Goal: Task Accomplishment & Management: Manage account settings

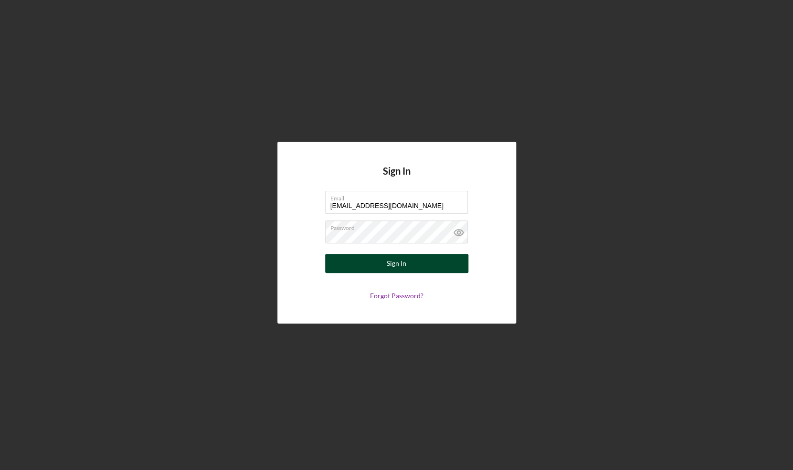
type input "[EMAIL_ADDRESS][DOMAIN_NAME]"
click at [398, 265] on div "Sign In" at bounding box center [397, 263] width 20 height 19
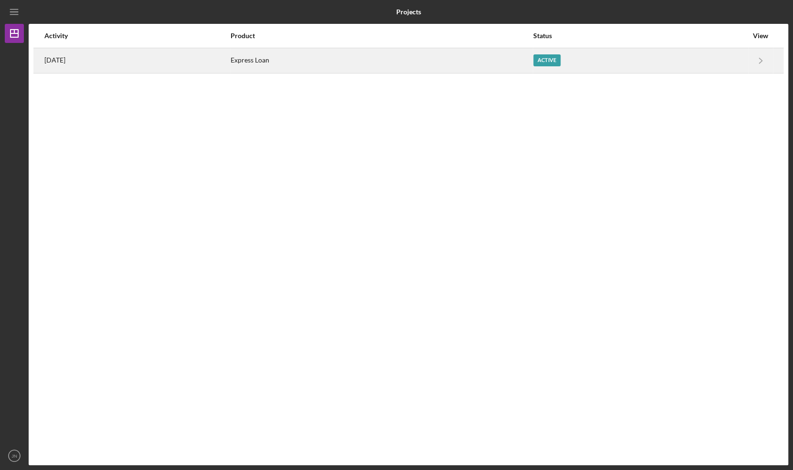
click at [90, 63] on div "3 days ago" at bounding box center [136, 61] width 185 height 24
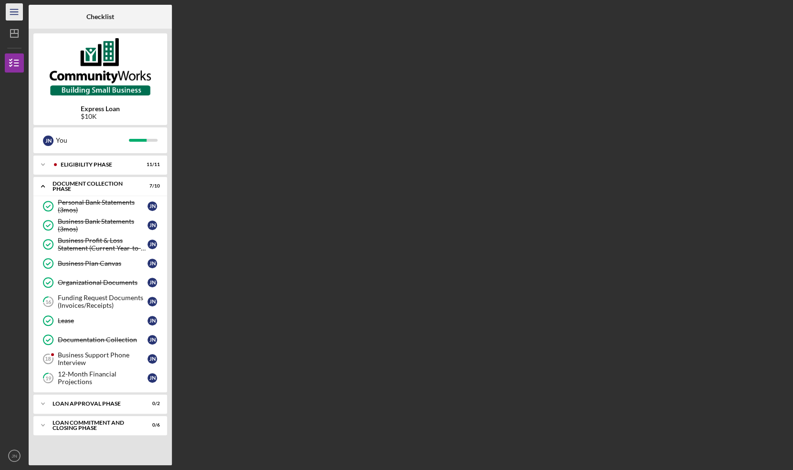
click at [15, 14] on line "button" at bounding box center [14, 14] width 8 height 0
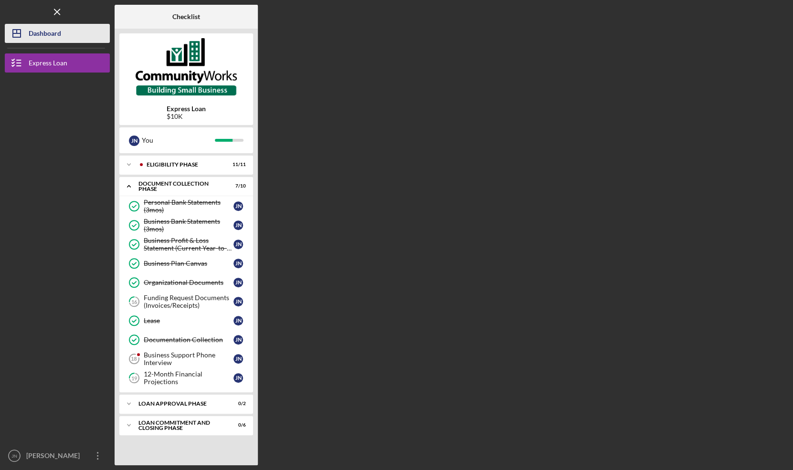
click at [42, 35] on div "Dashboard" at bounding box center [45, 34] width 32 height 21
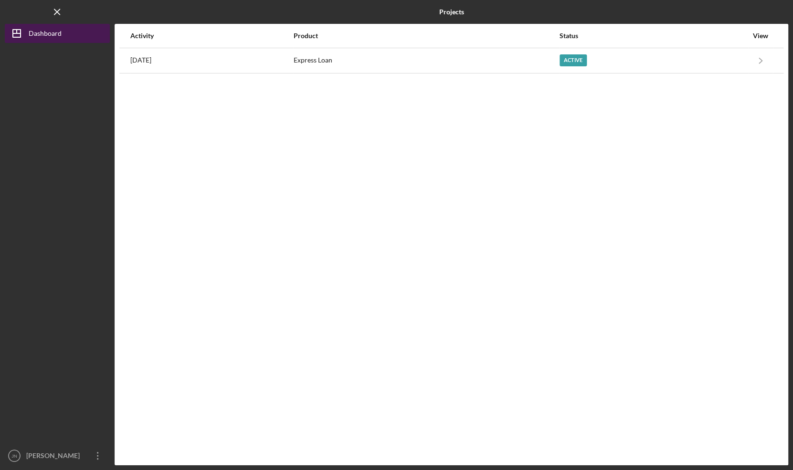
click at [40, 40] on div "Dashboard" at bounding box center [45, 34] width 33 height 21
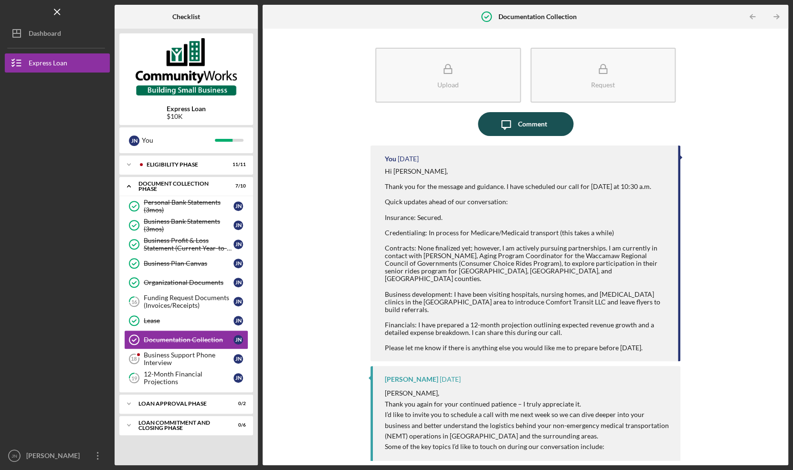
click at [528, 122] on div "Comment" at bounding box center [532, 124] width 29 height 24
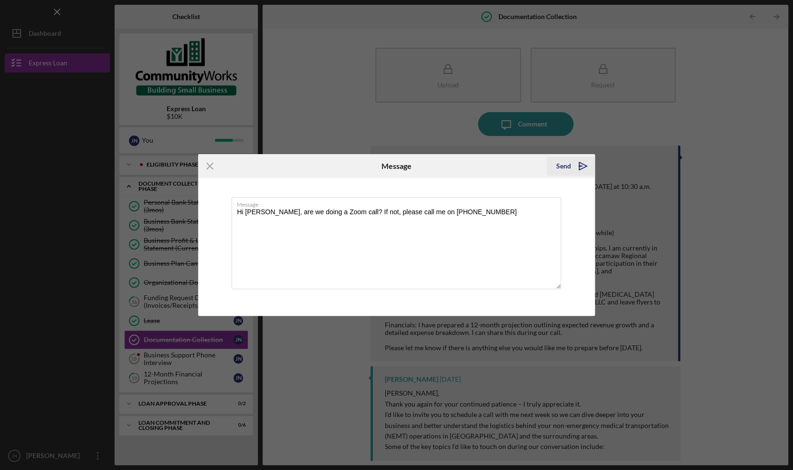
type textarea "Hi Matt, are we doing a Zoom call? If not, please call me on 843-855-9430"
click at [566, 167] on div "Send" at bounding box center [563, 166] width 15 height 19
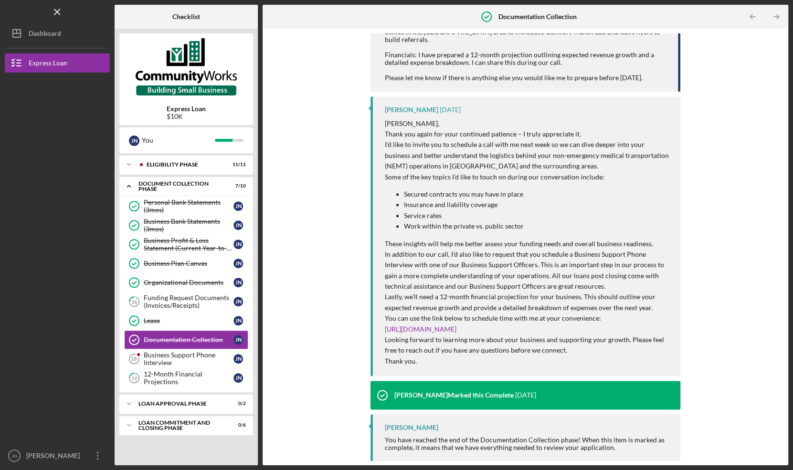
scroll to position [340, 0]
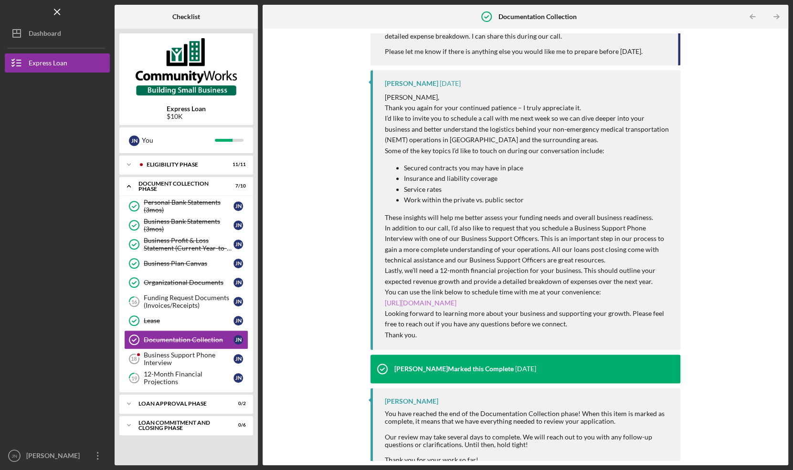
click at [456, 299] on link "https://calendly.com/mrivera-cwcarolina/30min" at bounding box center [421, 303] width 72 height 8
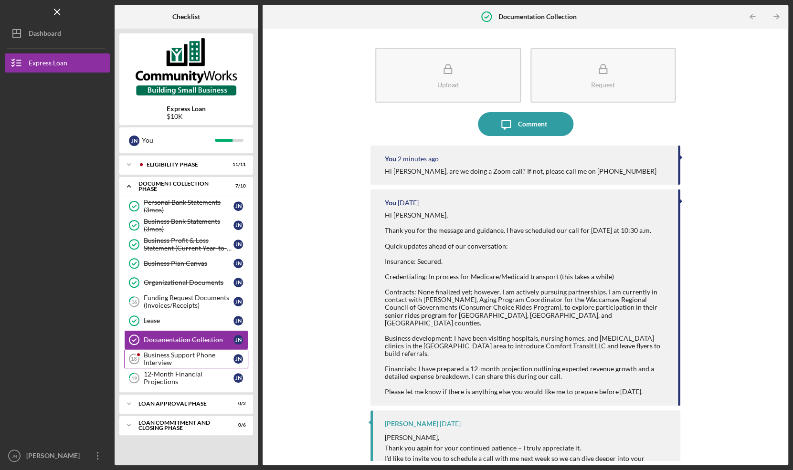
click at [167, 356] on div "Business Support Phone Interview" at bounding box center [189, 358] width 90 height 15
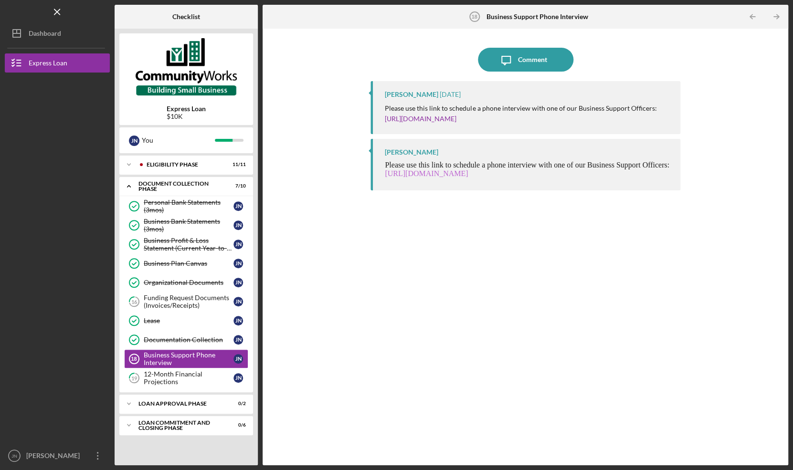
click at [468, 175] on link "[URL][DOMAIN_NAME]" at bounding box center [426, 173] width 83 height 8
